Goal: Find specific page/section: Find specific page/section

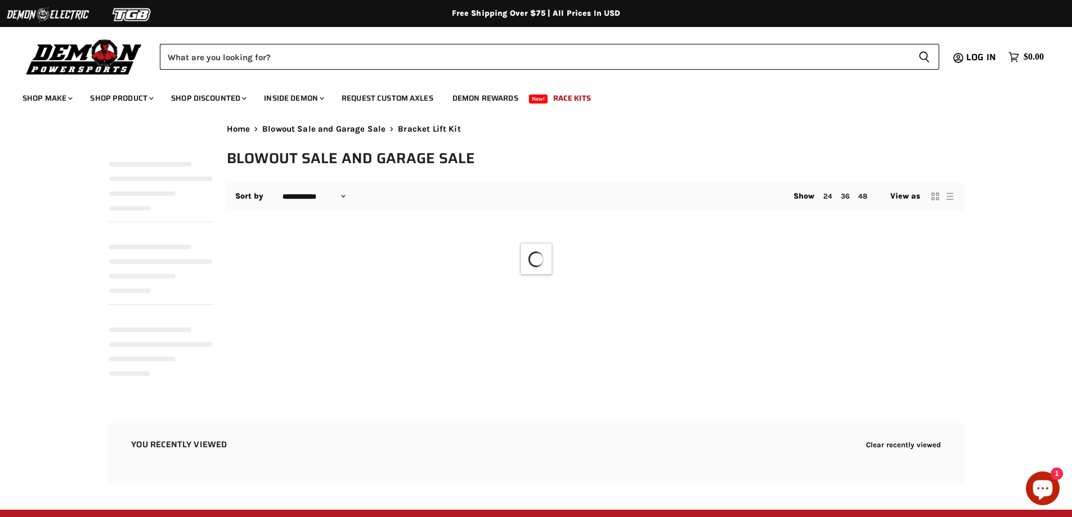
select select "**********"
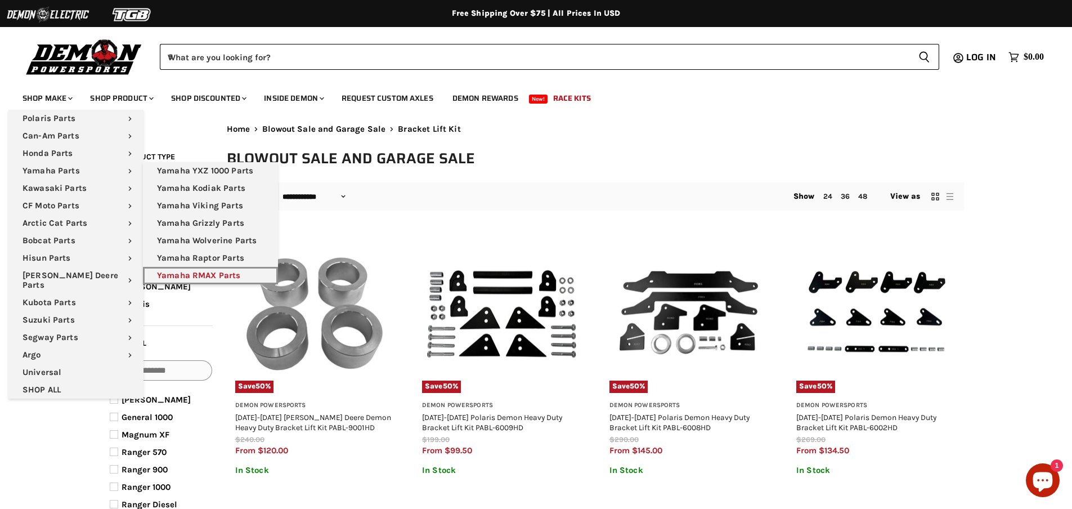
click at [223, 275] on link "Yamaha RMAX Parts" at bounding box center [210, 275] width 135 height 17
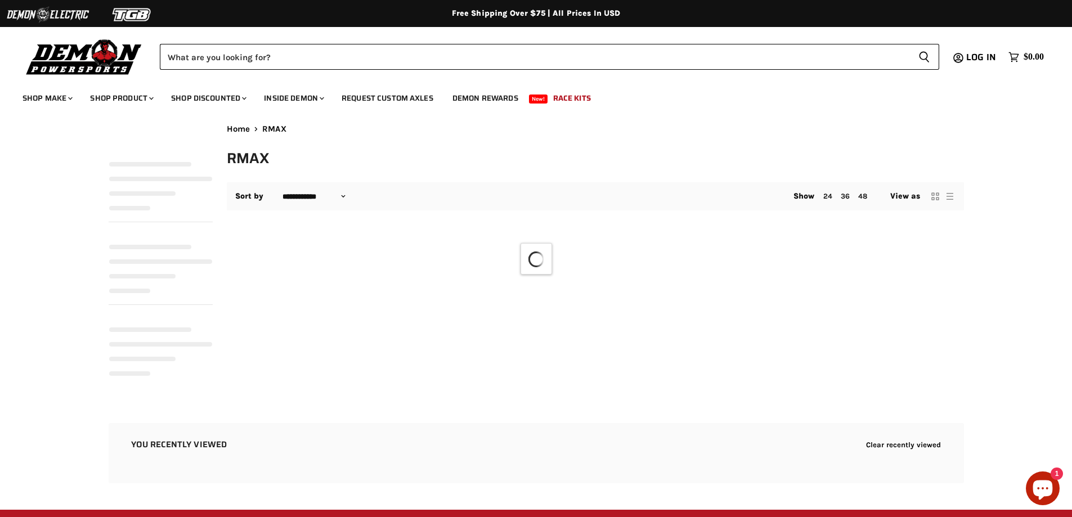
select select "**********"
